Goal: Task Accomplishment & Management: Complete application form

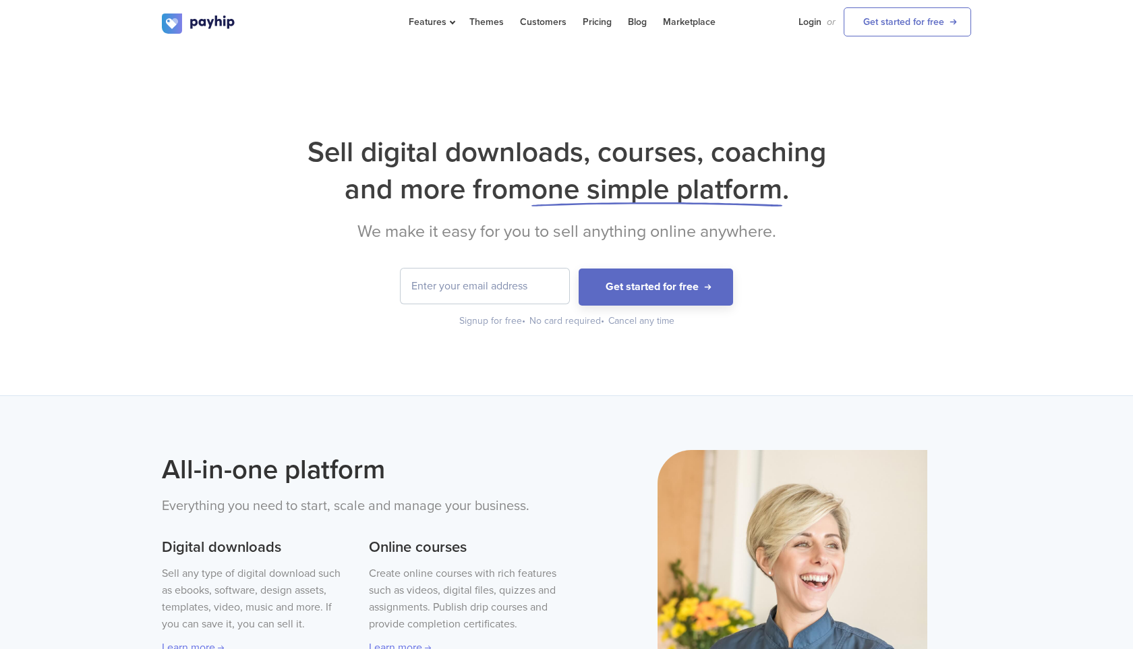
click at [424, 287] on input "email" at bounding box center [485, 285] width 169 height 35
click at [483, 285] on input "[EMAIL_ADDRESS][DOMAIN_NAME]" at bounding box center [485, 285] width 169 height 35
click at [438, 288] on input "[DOMAIN_NAME]" at bounding box center [485, 285] width 169 height 35
click at [544, 288] on input "[DOMAIN_NAME]" at bounding box center [485, 285] width 169 height 35
click at [483, 286] on input "[DOMAIN_NAME]" at bounding box center [485, 285] width 169 height 35
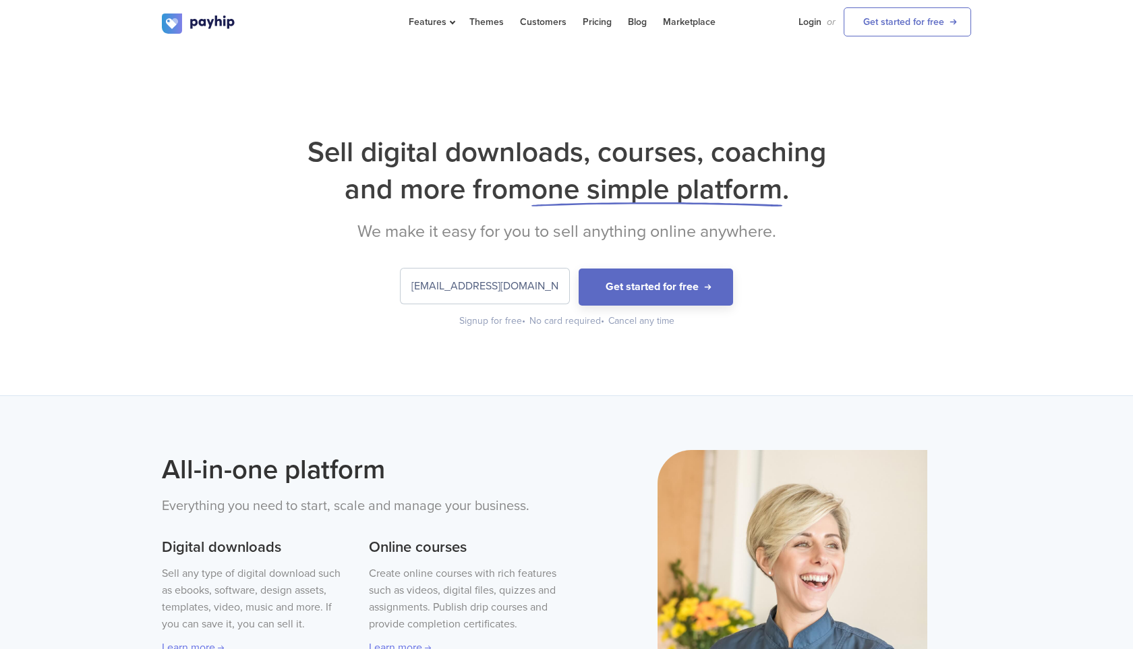
drag, startPoint x: 542, startPoint y: 286, endPoint x: 407, endPoint y: 283, distance: 134.9
click at [407, 283] on input "[EMAIL_ADDRESS][DOMAIN_NAME]" at bounding box center [485, 285] width 169 height 35
click at [547, 285] on input "[EMAIL_ADDRESS][DOMAIN_NAME]" at bounding box center [485, 285] width 169 height 35
type input "[EMAIL_ADDRESS][DOMAIN_NAME]"
click at [648, 283] on button "Get started for free" at bounding box center [656, 286] width 154 height 37
